Goal: Task Accomplishment & Management: Manage account settings

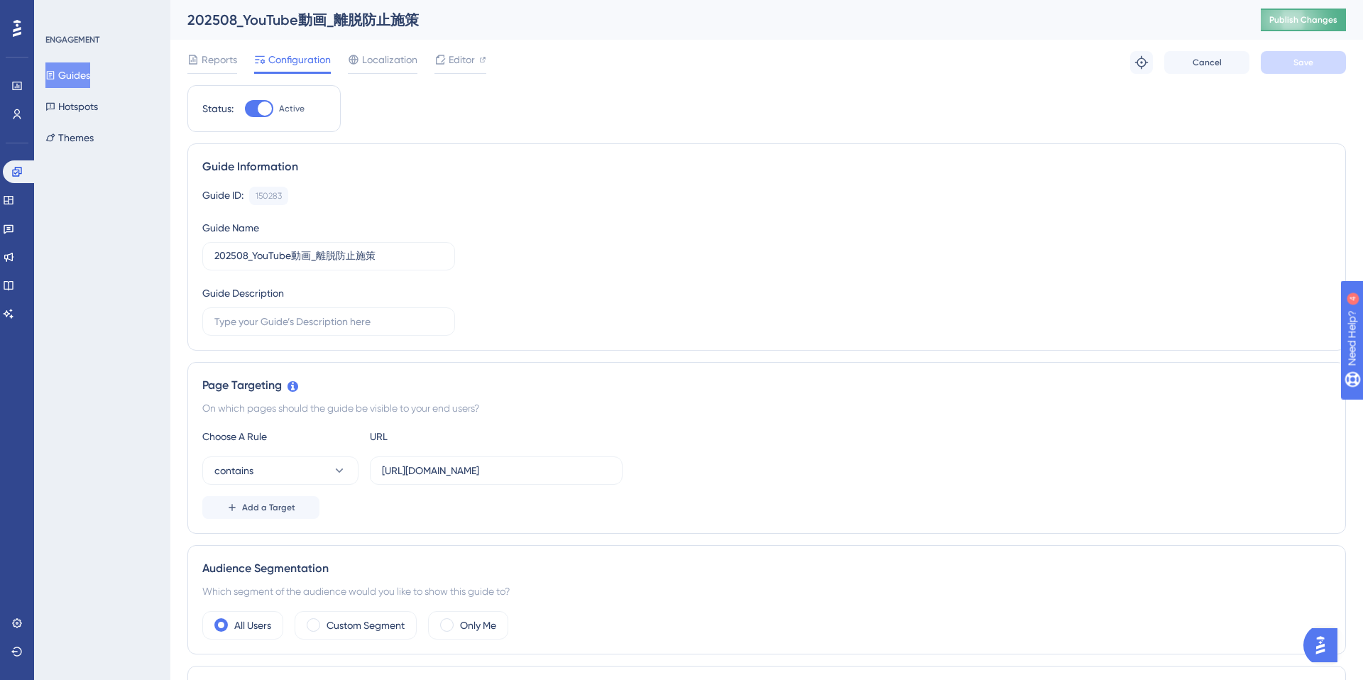
click at [1296, 23] on span "Publish Changes" at bounding box center [1304, 19] width 68 height 11
click at [464, 65] on span "Editor" at bounding box center [462, 59] width 26 height 17
click at [464, 63] on span "Editor" at bounding box center [462, 59] width 26 height 17
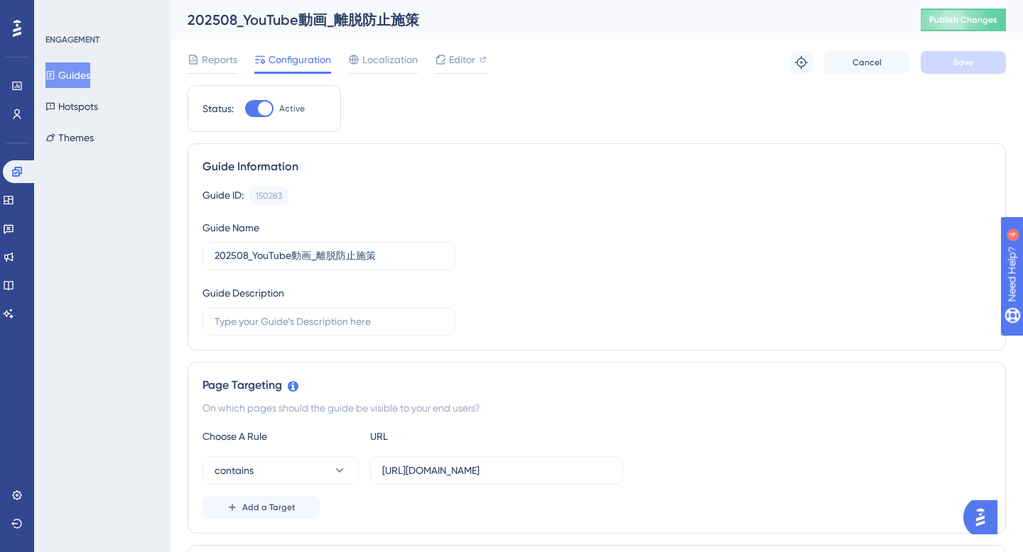
click at [640, 4] on div "202508_YouTube動画_離脱防止施策 Publish Changes" at bounding box center [596, 20] width 852 height 40
click at [459, 60] on span "Editor" at bounding box center [462, 59] width 26 height 17
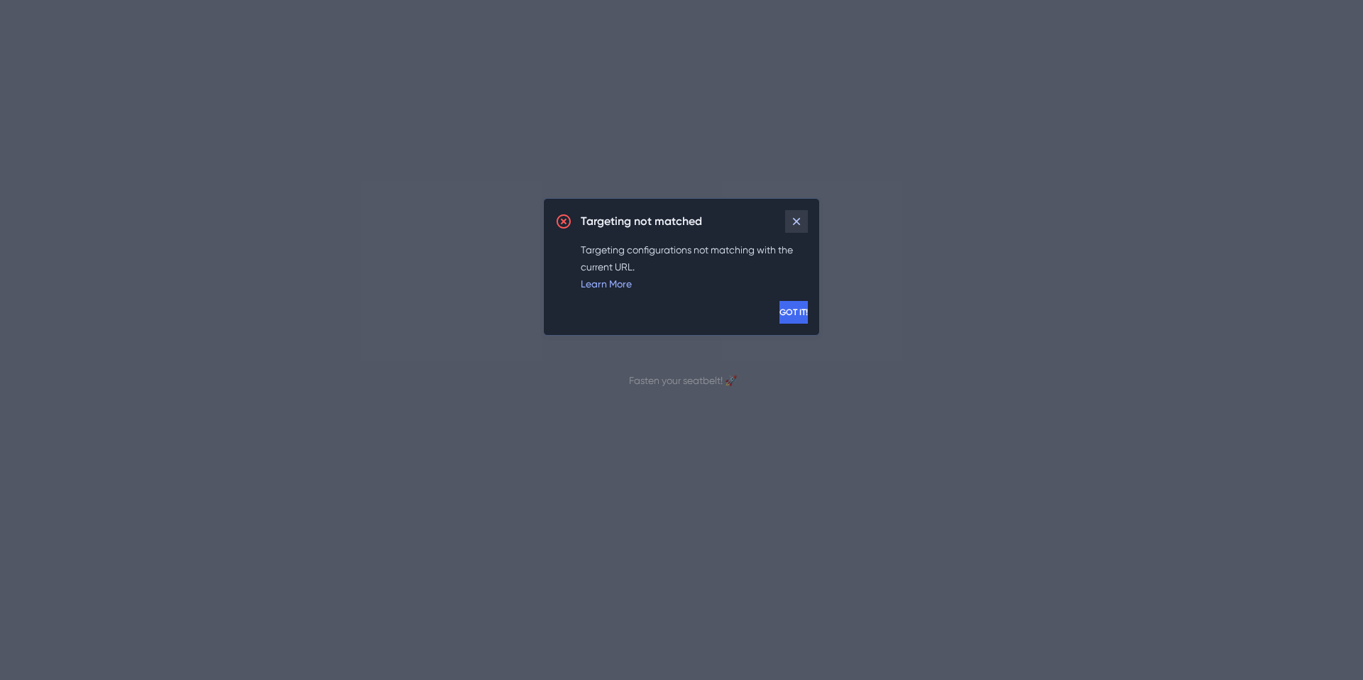
click at [797, 223] on icon at bounding box center [797, 221] width 14 height 14
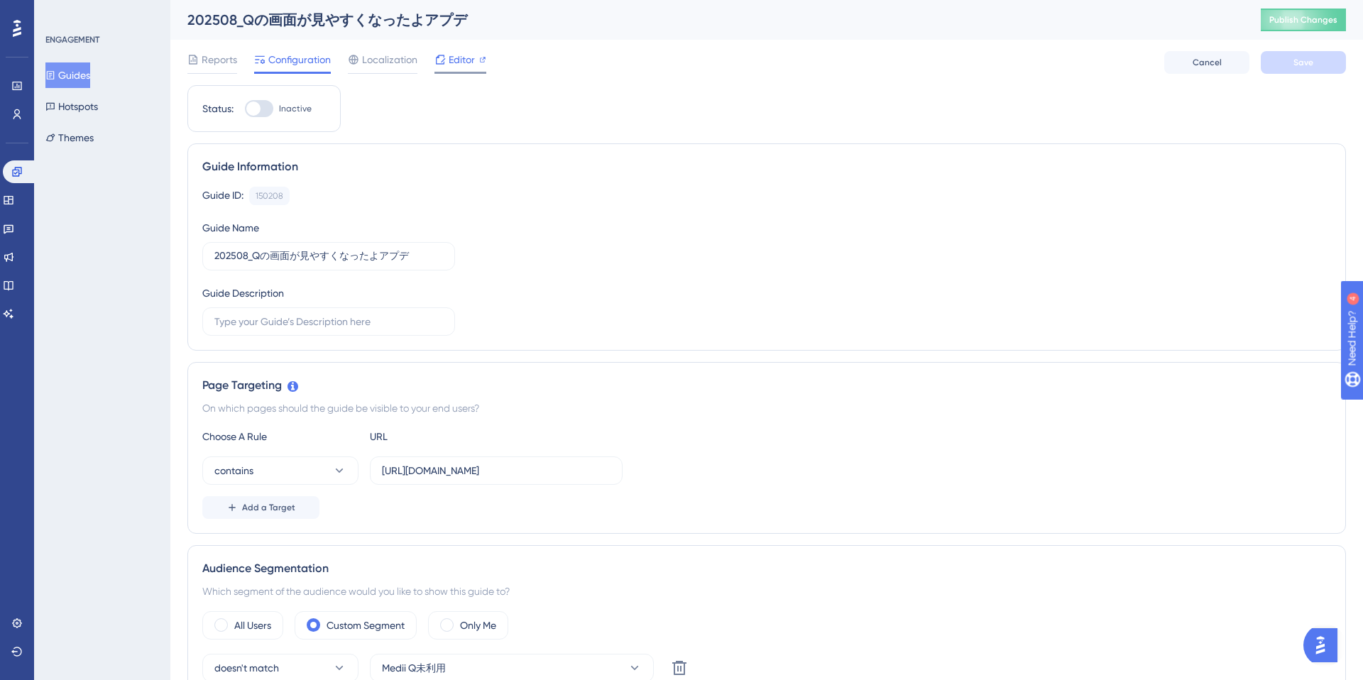
click at [474, 65] on span "Editor" at bounding box center [462, 59] width 26 height 17
click at [518, 471] on input "https://e-consult.medii.jp/top" at bounding box center [496, 471] width 229 height 16
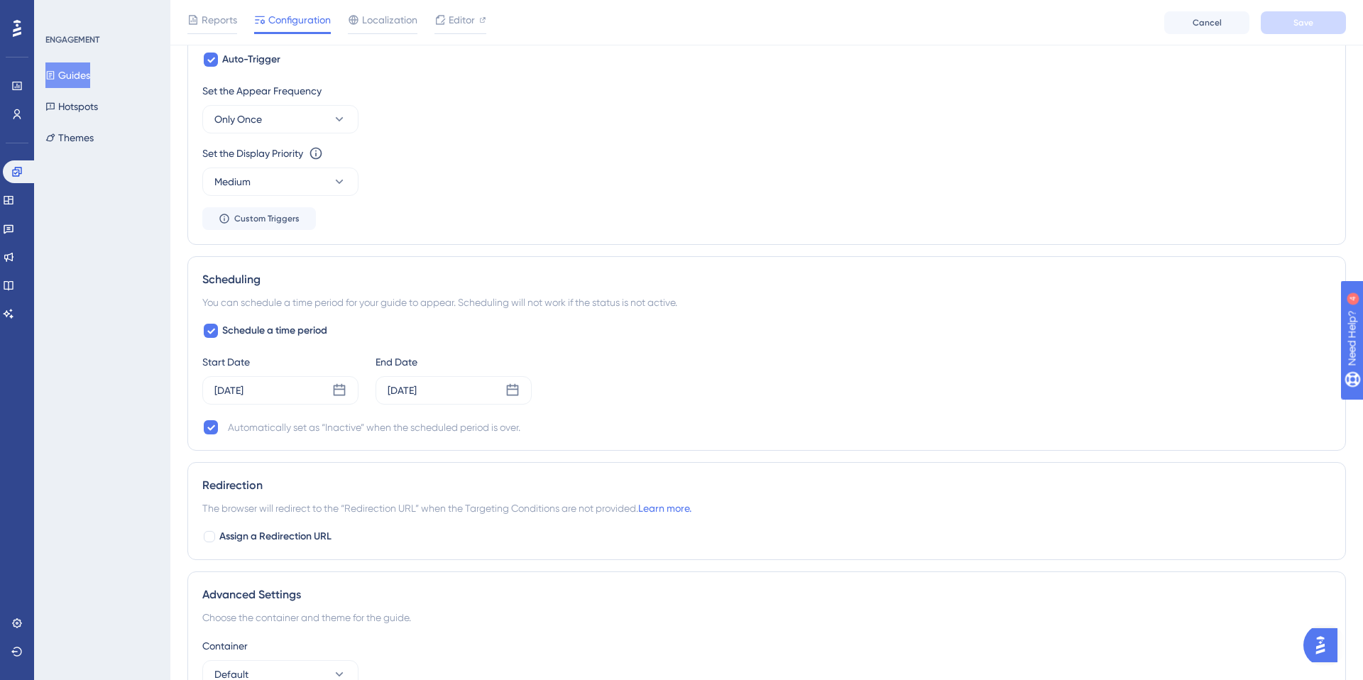
scroll to position [876, 0]
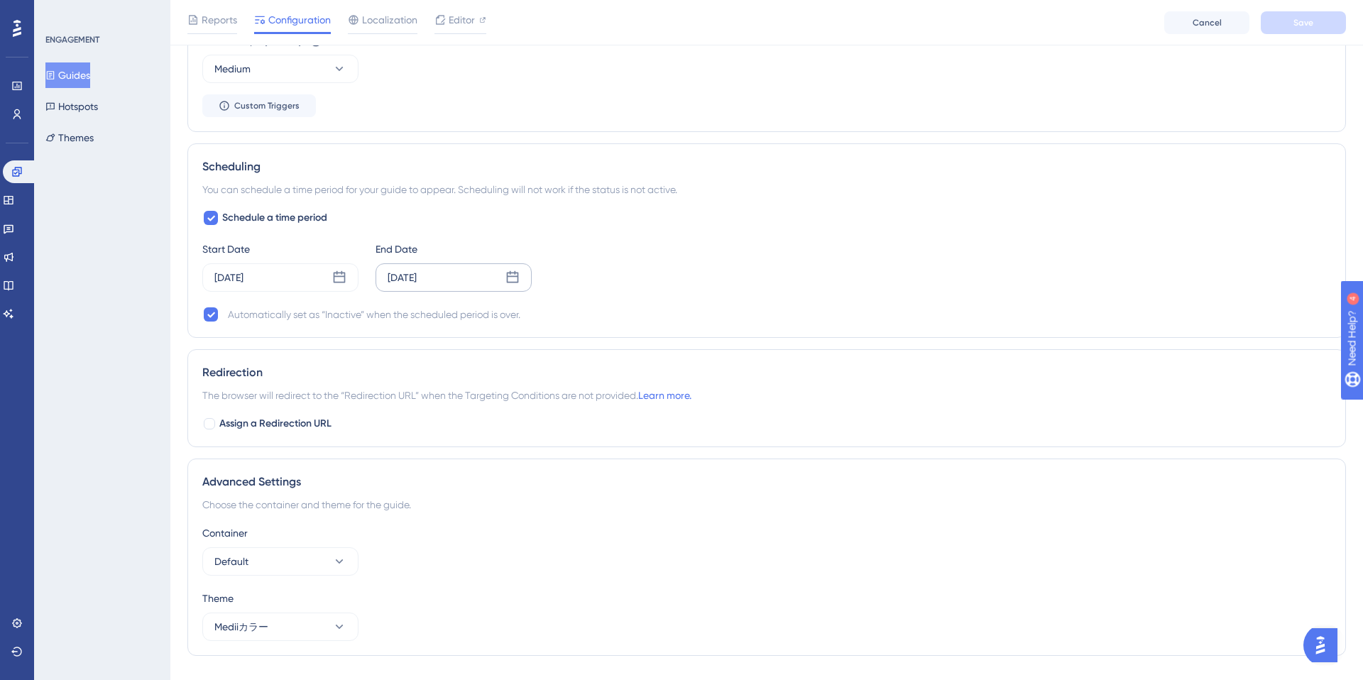
click at [417, 283] on div "Sep 04 2025" at bounding box center [402, 277] width 29 height 17
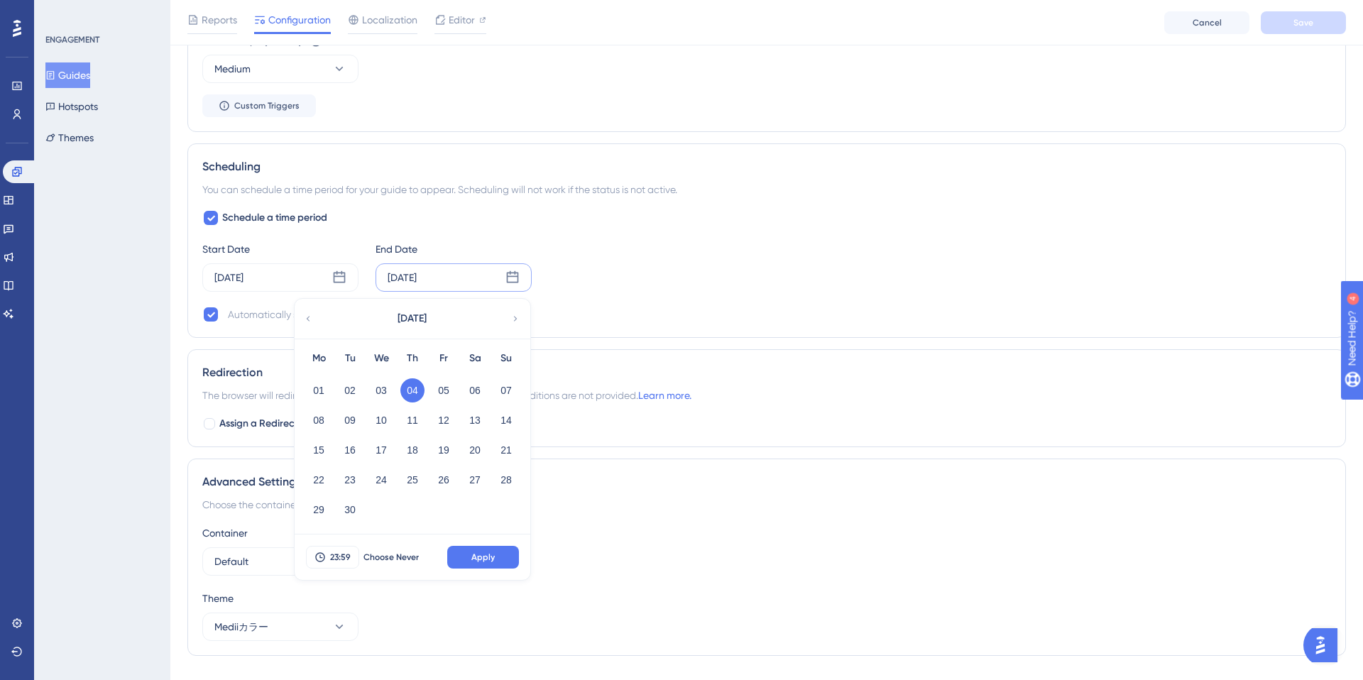
click at [146, 373] on div "ENGAGEMENT Guides Hotspots Themes" at bounding box center [102, 340] width 136 height 680
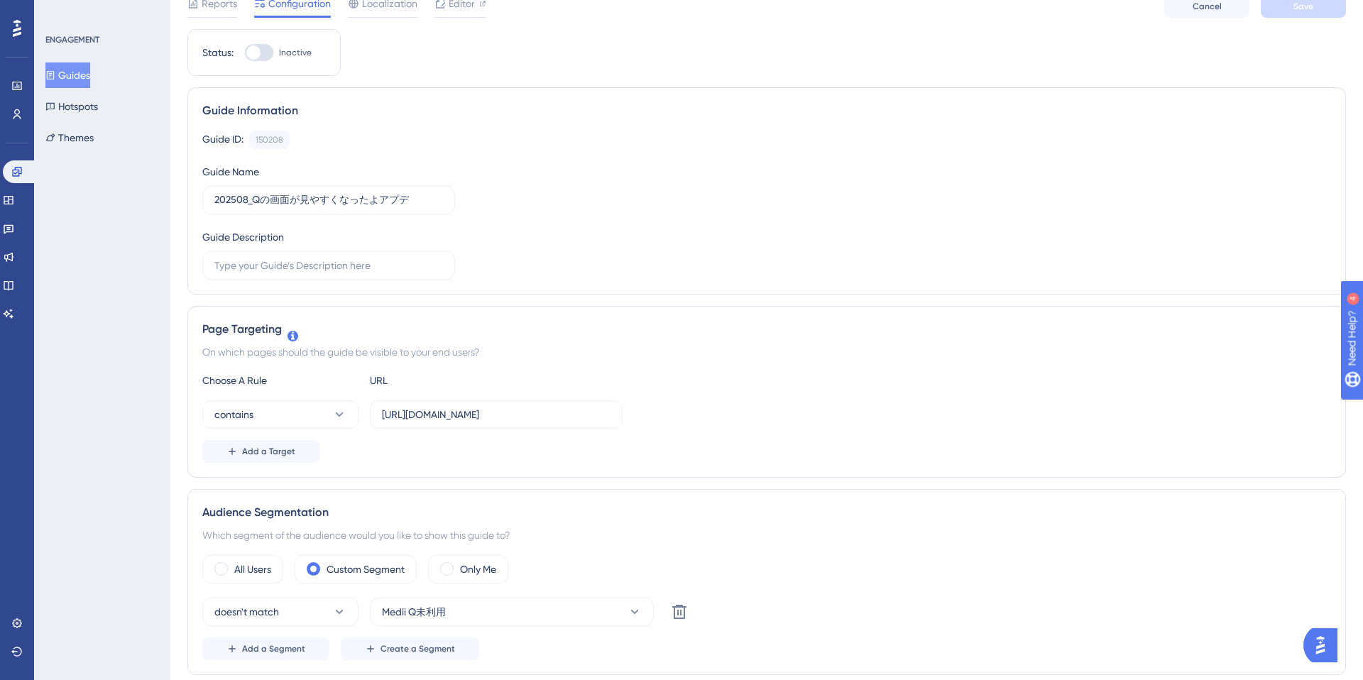
scroll to position [0, 0]
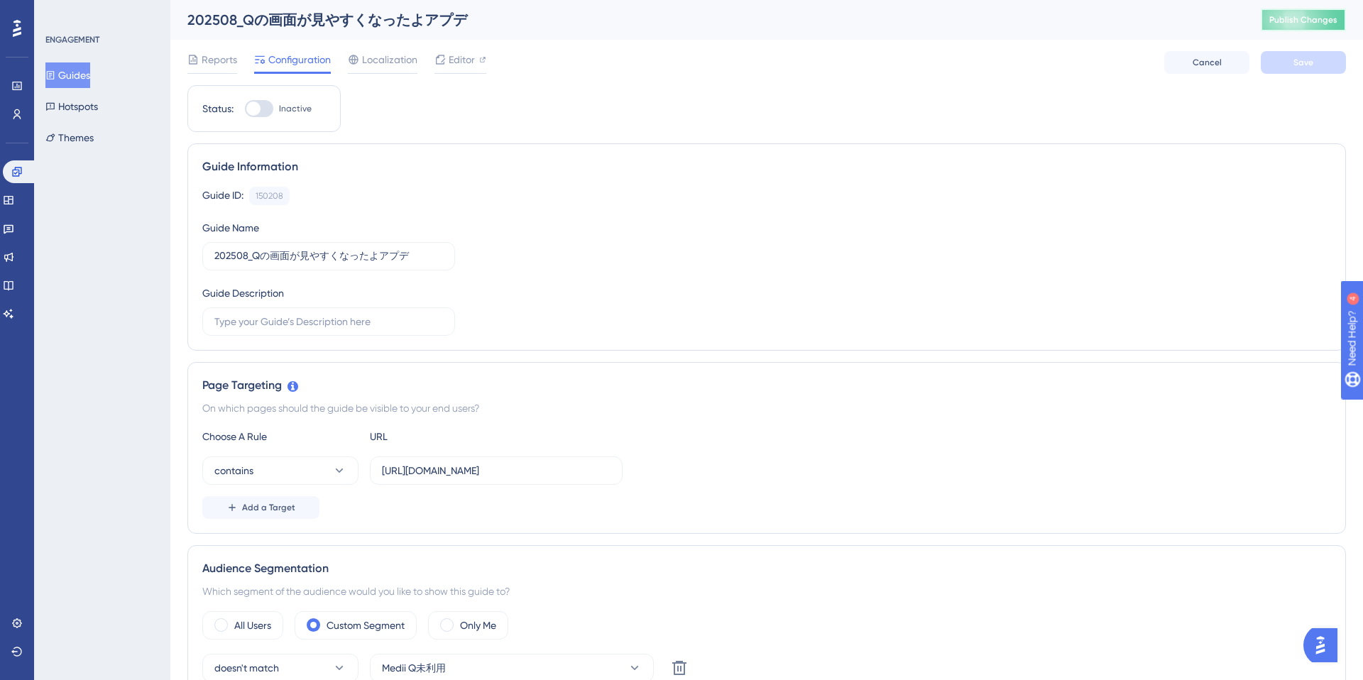
click at [1289, 20] on span "Publish Changes" at bounding box center [1304, 19] width 68 height 11
click at [470, 69] on div "Editor" at bounding box center [461, 62] width 52 height 23
click at [1285, 24] on span "Publish Changes" at bounding box center [1304, 19] width 68 height 11
click at [477, 474] on input "https://e-consult.medii.jp/top" at bounding box center [496, 471] width 229 height 16
click at [261, 106] on div at bounding box center [259, 108] width 28 height 17
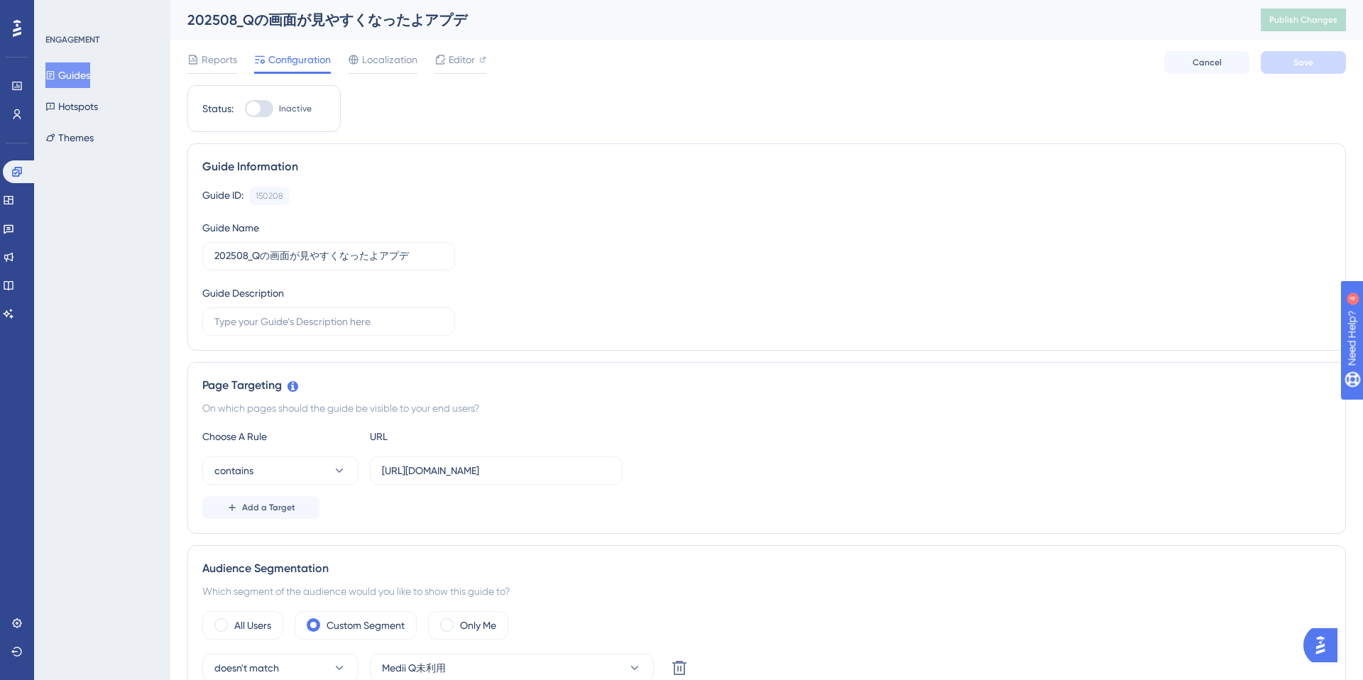
click at [245, 109] on input "Inactive" at bounding box center [244, 109] width 1 height 1
checkbox input "true"
click at [1298, 67] on span "Save" at bounding box center [1304, 62] width 20 height 11
click at [1307, 22] on span "Publish Changes" at bounding box center [1304, 19] width 68 height 11
